Goal: Find contact information: Find contact information

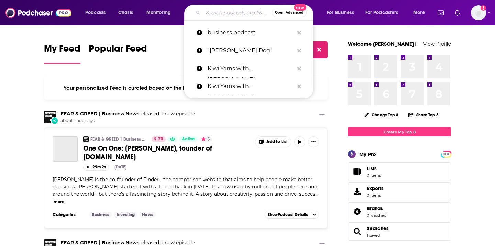
click at [228, 12] on input "Search podcasts, credits, & more..." at bounding box center [237, 12] width 69 height 11
paste input "Startup Theatre Podcast"
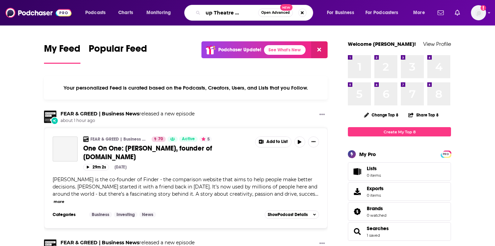
type input "Startup Theatre Podcast"
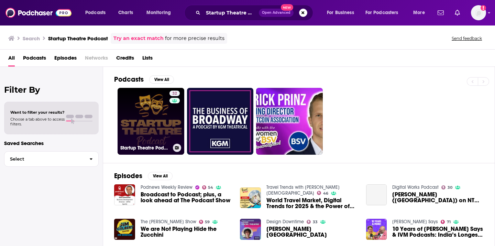
click at [161, 127] on link "32 Startup Theatre Podcast" at bounding box center [151, 121] width 67 height 67
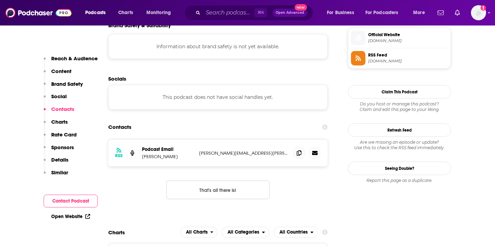
scroll to position [502, 0]
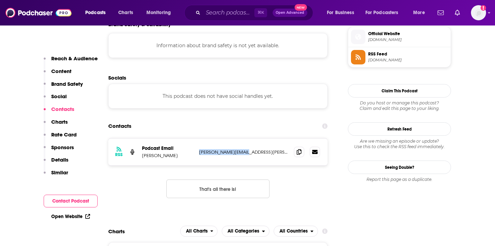
drag, startPoint x: 255, startPoint y: 153, endPoint x: 198, endPoint y: 153, distance: 56.8
click at [198, 153] on div "RSS Podcast Email [PERSON_NAME] [PERSON_NAME][EMAIL_ADDRESS][PERSON_NAME][DOMAI…" at bounding box center [217, 151] width 219 height 27
copy p "[PERSON_NAME][EMAIL_ADDRESS][PERSON_NAME][DOMAIN_NAME]"
